Goal: Transaction & Acquisition: Purchase product/service

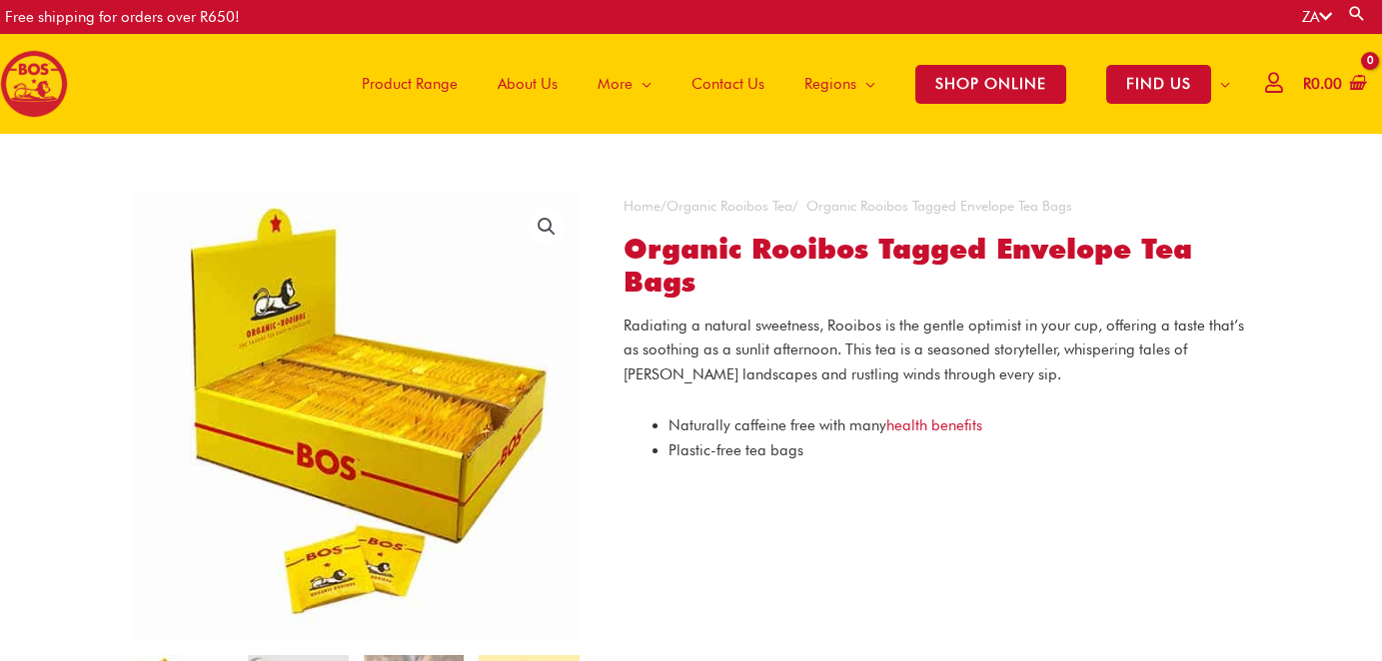
click at [394, 75] on span "Product Range" at bounding box center [410, 84] width 96 height 60
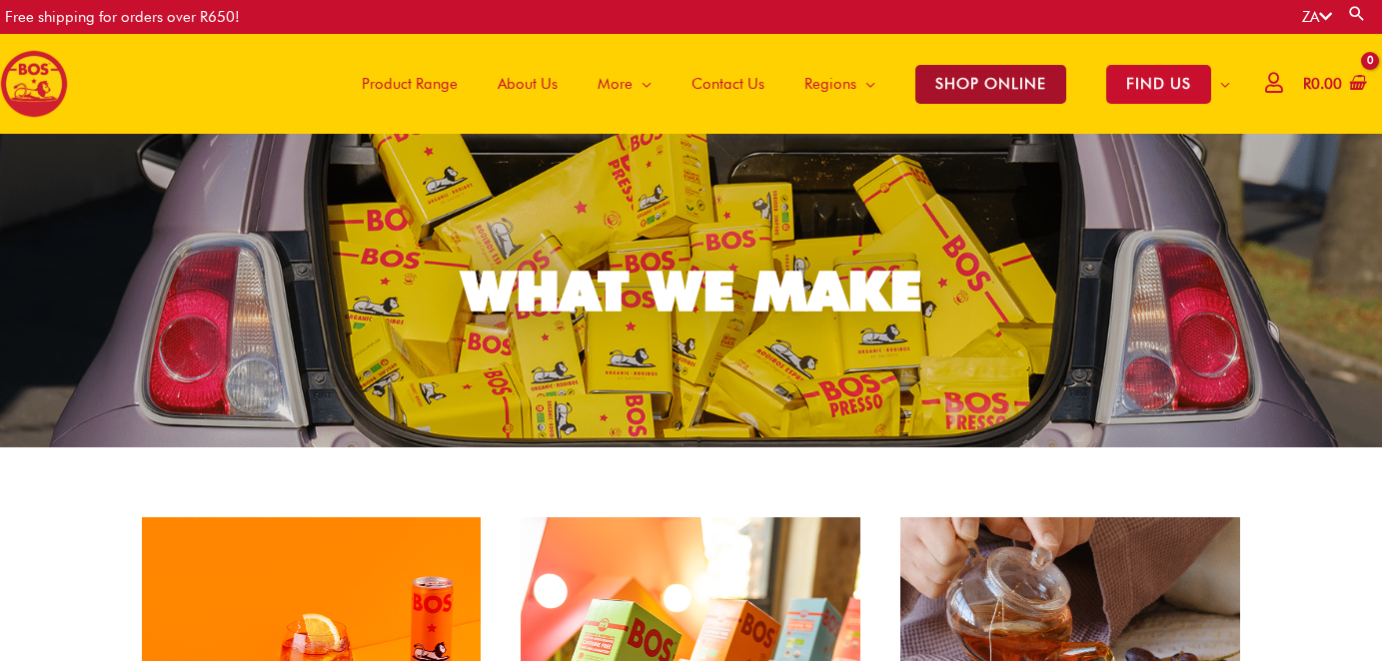
click at [965, 77] on span "SHOP ONLINE" at bounding box center [990, 84] width 151 height 39
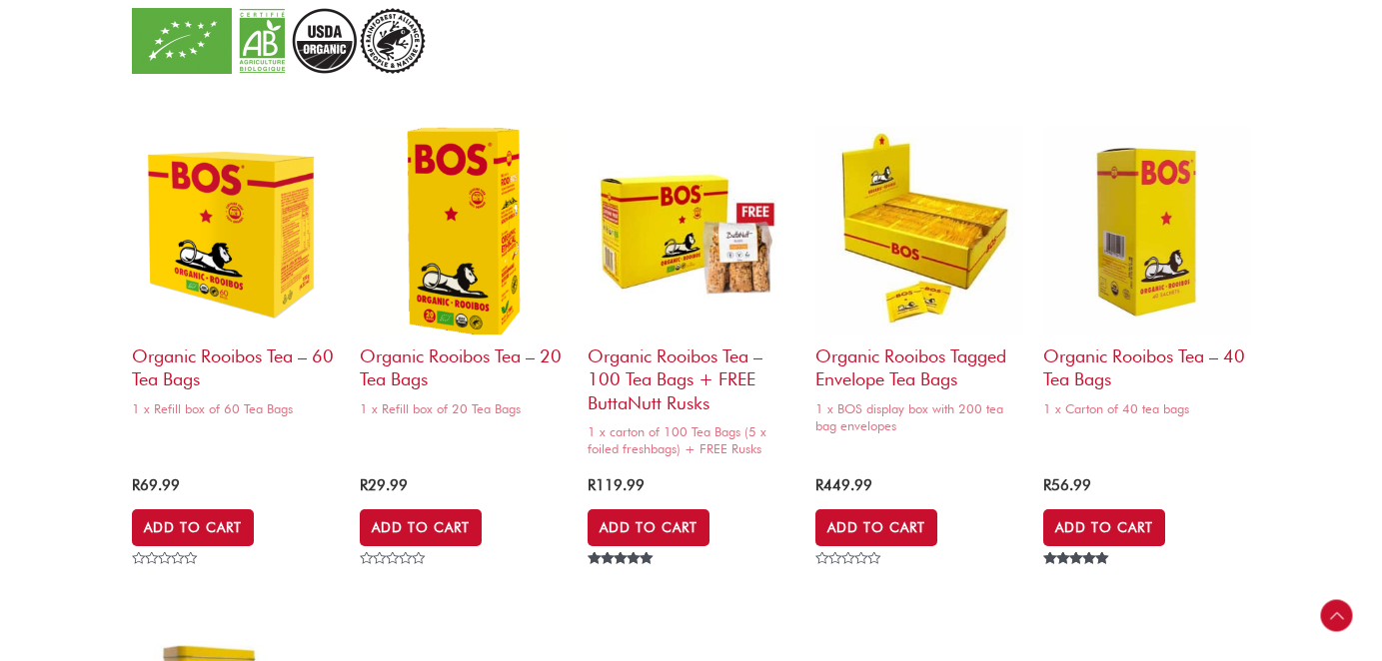
scroll to position [1378, 0]
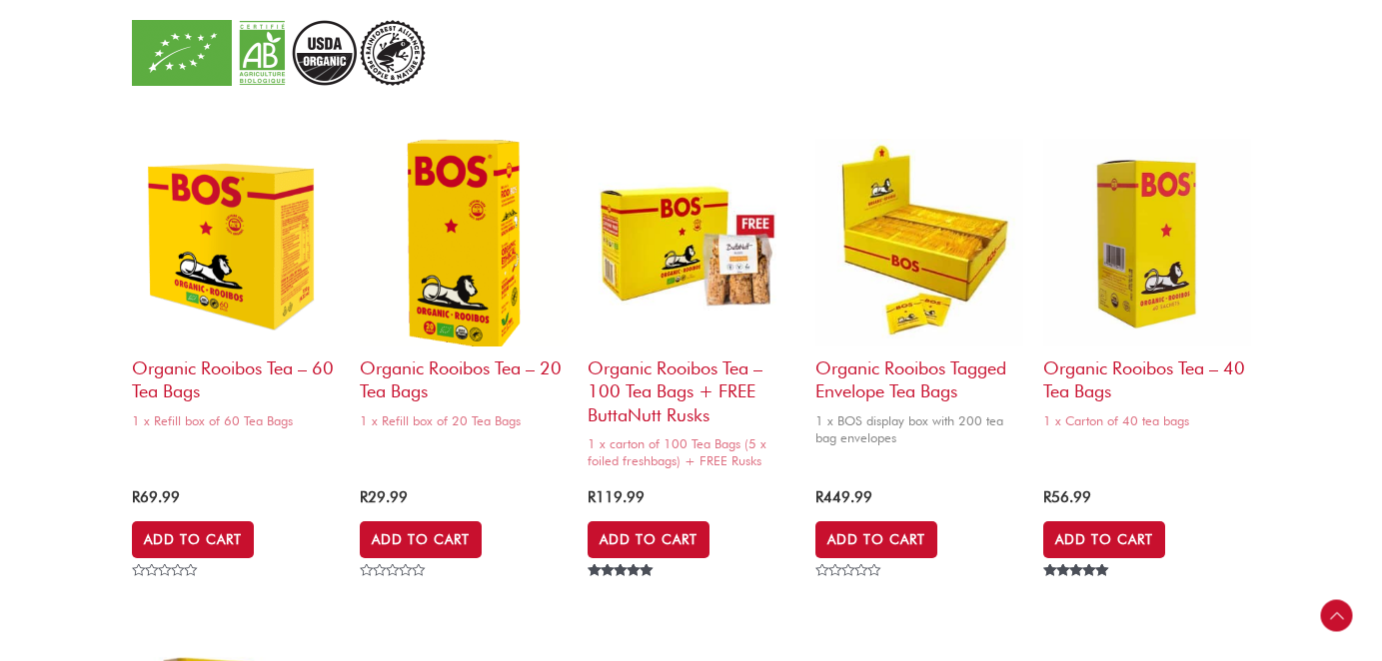
click at [909, 376] on h2 "Organic Rooibos Tagged Envelope Tea Bags" at bounding box center [919, 375] width 208 height 57
